Goal: Information Seeking & Learning: Learn about a topic

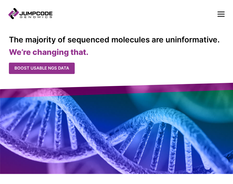
click at [222, 13] on icon "Mobile Nav Trigger" at bounding box center [220, 14] width 7 height 7
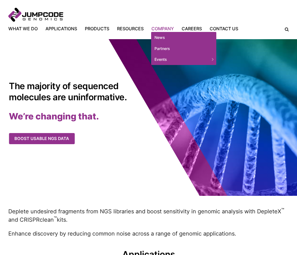
click at [167, 28] on link "Company" at bounding box center [163, 28] width 30 height 7
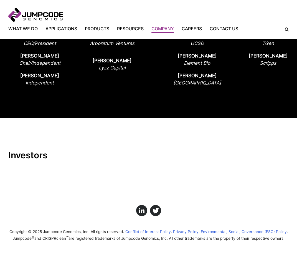
scroll to position [556, 0]
click at [141, 212] on link "Click here to view us on LinkedIn" at bounding box center [142, 211] width 12 height 12
